Goal: Information Seeking & Learning: Understand process/instructions

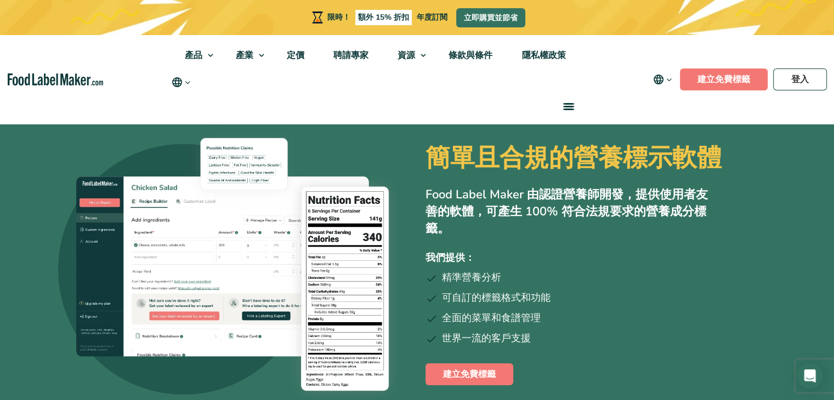
click at [350, 247] on img at bounding box center [233, 264] width 351 height 293
drag, startPoint x: 350, startPoint y: 247, endPoint x: 369, endPoint y: 191, distance: 59.7
drag, startPoint x: 369, startPoint y: 191, endPoint x: 350, endPoint y: 228, distance: 41.4
click at [350, 228] on img at bounding box center [233, 264] width 351 height 293
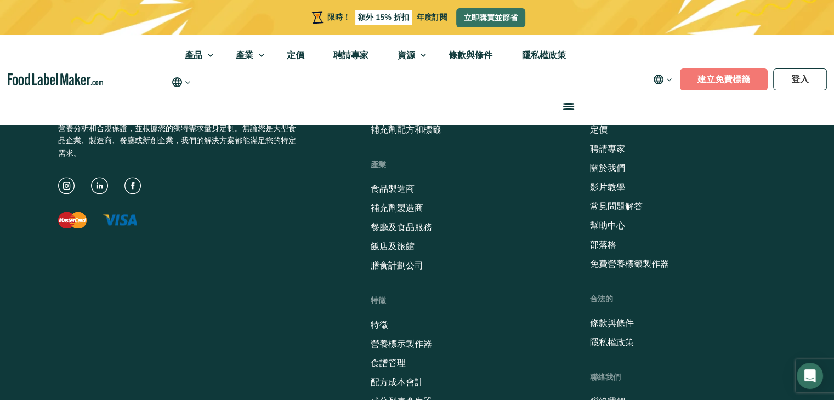
scroll to position [5703, 0]
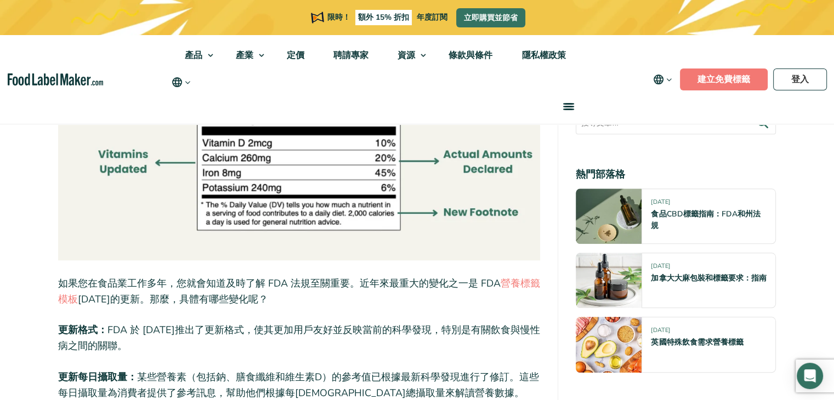
scroll to position [1042, 0]
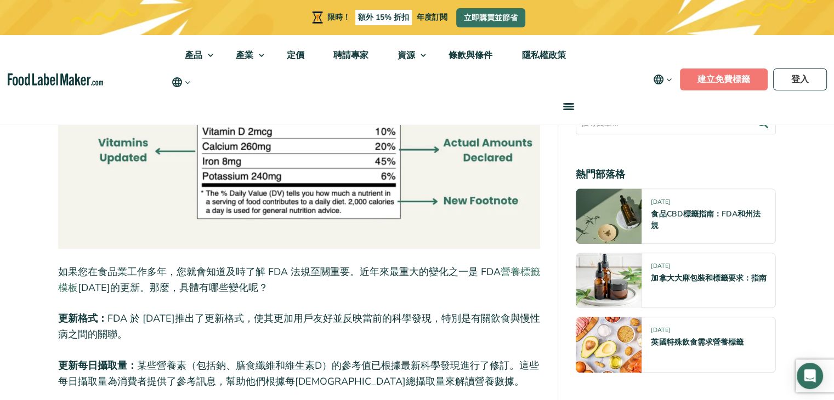
drag, startPoint x: 307, startPoint y: 201, endPoint x: 514, endPoint y: 273, distance: 219.5
click at [514, 273] on font "營養標籤模板" at bounding box center [299, 279] width 482 height 29
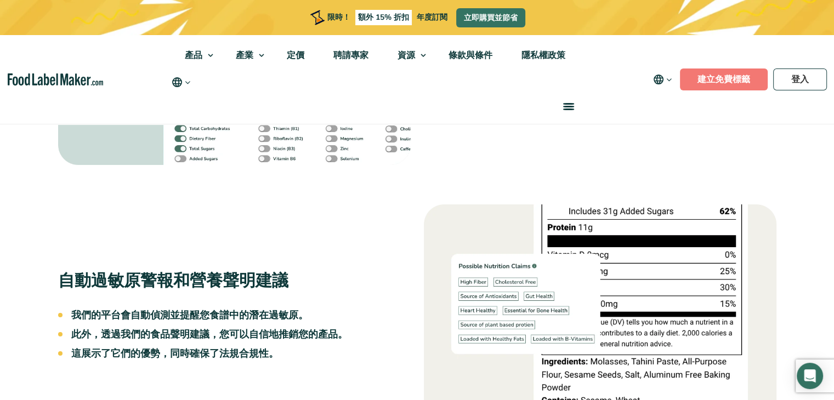
scroll to position [1810, 0]
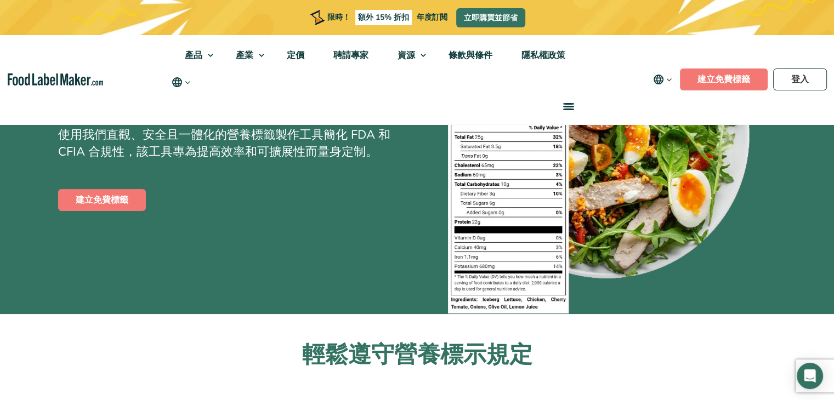
scroll to position [0, 0]
